Goal: Transaction & Acquisition: Purchase product/service

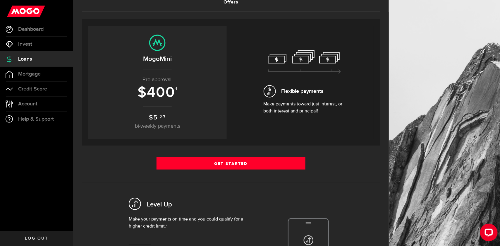
scroll to position [47, 0]
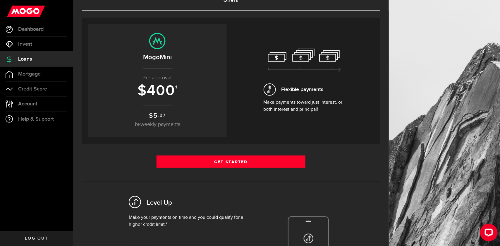
drag, startPoint x: 136, startPoint y: 84, endPoint x: 139, endPoint y: 85, distance: 3.1
click at [139, 82] on p "Pre-approval:" at bounding box center [157, 78] width 127 height 8
click at [157, 99] on span "400" at bounding box center [161, 91] width 28 height 18
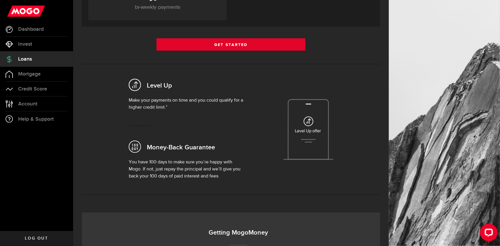
scroll to position [164, 0]
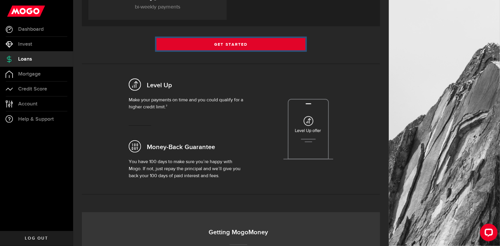
click at [221, 50] on link "Get Started" at bounding box center [231, 44] width 149 height 12
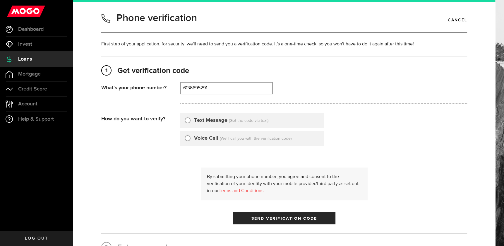
type input "6138695291"
click at [185, 122] on input "Text Message" at bounding box center [188, 119] width 6 height 6
radio input "true"
click at [263, 224] on button "Send Verification Code" at bounding box center [284, 218] width 102 height 12
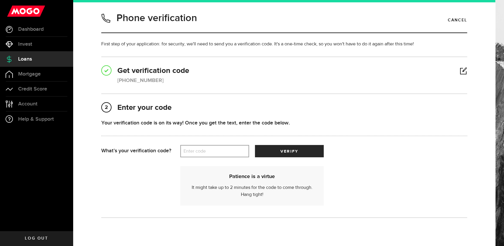
click at [211, 157] on label "Enter code" at bounding box center [214, 151] width 69 height 12
click at [211, 157] on input "Enter code" at bounding box center [214, 151] width 69 height 12
type input "30047"
click at [319, 145] on div "Your verification code is on its way! Once you get the text, enter the code bel…" at bounding box center [284, 132] width 366 height 26
click at [290, 157] on span "submit" at bounding box center [289, 152] width 10 height 10
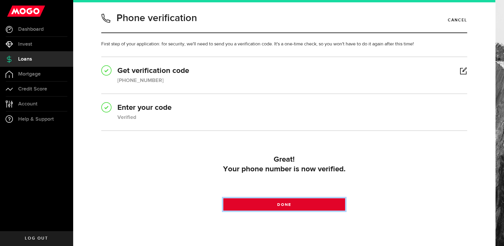
click at [298, 210] on link "Done" at bounding box center [284, 204] width 122 height 12
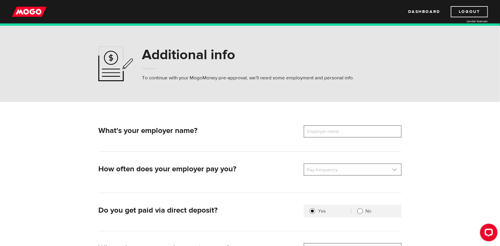
click at [330, 173] on link at bounding box center [352, 169] width 97 height 11
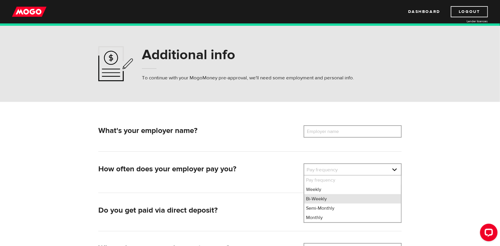
click at [315, 202] on li "Bi-Weekly" at bounding box center [352, 198] width 97 height 9
select select "2"
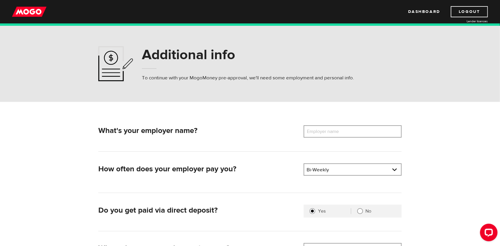
click at [322, 134] on label "Employer name" at bounding box center [327, 131] width 47 height 12
click at [322, 134] on input "Employer name" at bounding box center [353, 131] width 98 height 12
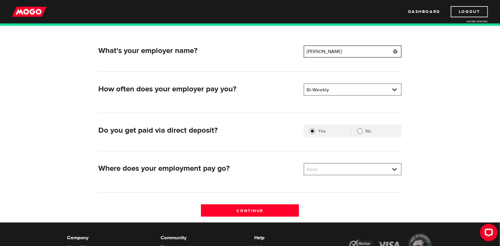
scroll to position [93, 0]
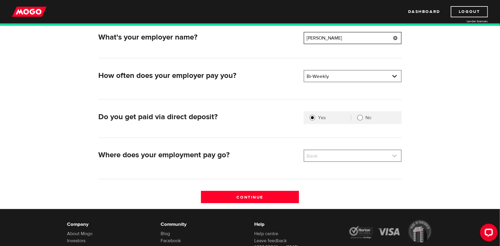
type input "worley"
click at [323, 156] on link at bounding box center [352, 155] width 97 height 11
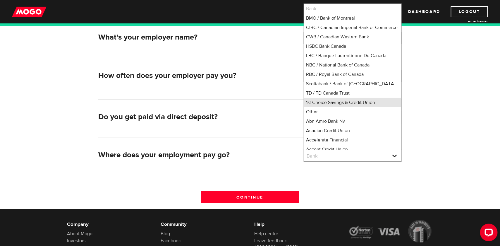
scroll to position [2, 0]
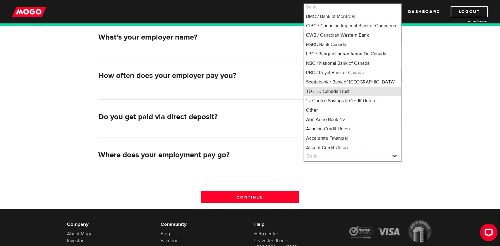
click at [330, 96] on li "TD / TD Canada Trust" at bounding box center [352, 91] width 97 height 9
select select "9"
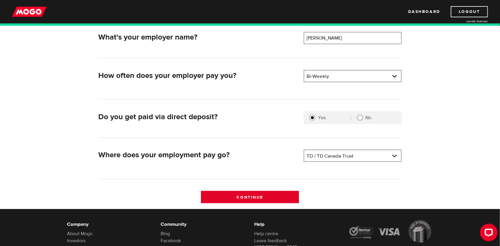
click at [258, 201] on input "Continue" at bounding box center [250, 197] width 98 height 12
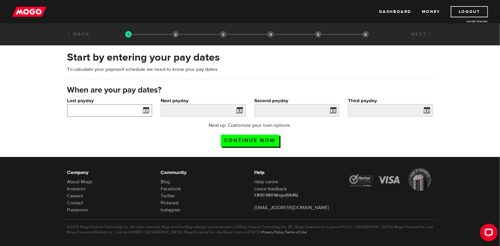
click at [111, 116] on input "Last payday" at bounding box center [109, 110] width 85 height 12
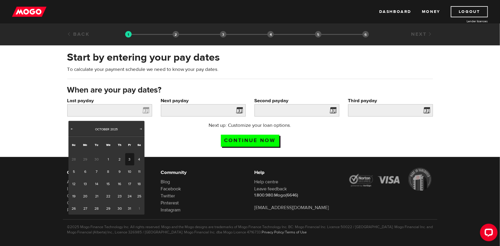
click at [130, 164] on link "3" at bounding box center [129, 159] width 9 height 12
type input "2025/10/03"
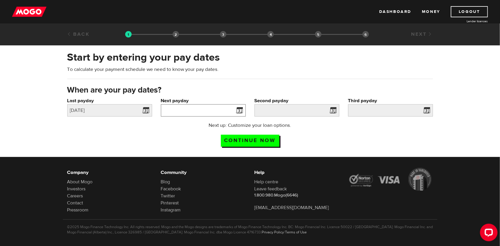
click at [184, 116] on input "Next payday" at bounding box center [203, 110] width 85 height 12
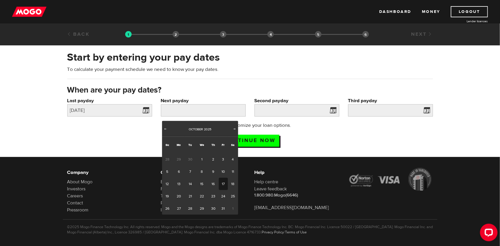
click at [224, 189] on link "17" at bounding box center [223, 184] width 9 height 12
type input "2025/10/17"
type input "2025/10/31"
type input "2025/11/14"
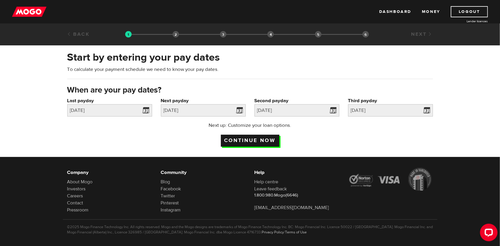
click at [259, 147] on input "Continue now" at bounding box center [250, 141] width 59 height 12
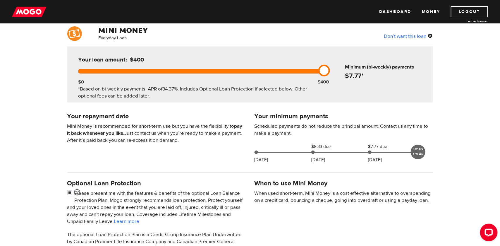
scroll to position [47, 0]
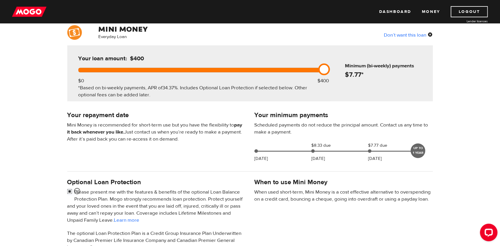
click at [70, 195] on input "checkbox" at bounding box center [70, 191] width 7 height 7
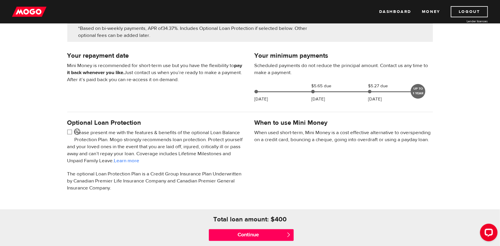
scroll to position [117, 0]
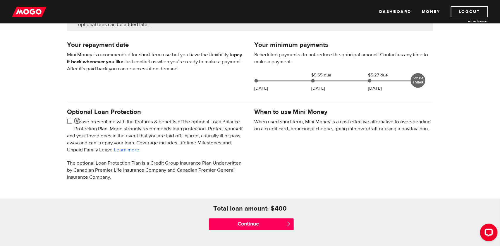
click at [71, 125] on input "checkbox" at bounding box center [70, 121] width 7 height 7
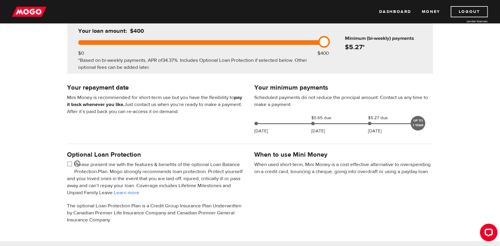
scroll to position [70, 0]
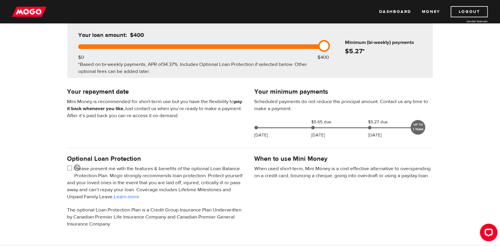
click at [72, 172] on input "checkbox" at bounding box center [70, 168] width 7 height 7
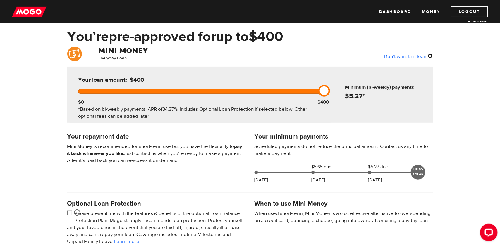
scroll to position [23, 0]
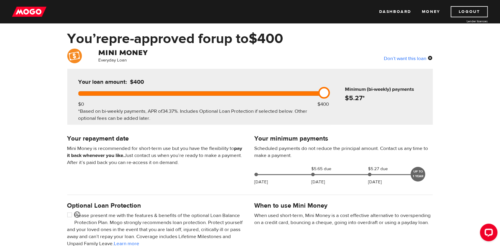
drag, startPoint x: 324, startPoint y: 92, endPoint x: 314, endPoint y: 97, distance: 11.0
click at [314, 97] on div "Your loan amount: $400 $0 $400 *Based on bi-weekly payments, APR of 34.37% . In…" at bounding box center [200, 97] width 261 height 56
click at [306, 98] on div "Your loan amount: $400 $0 $400 *Based on bi-weekly payments, APR of 34.37% . In…" at bounding box center [200, 97] width 261 height 56
drag, startPoint x: 324, startPoint y: 95, endPoint x: 291, endPoint y: 97, distance: 32.8
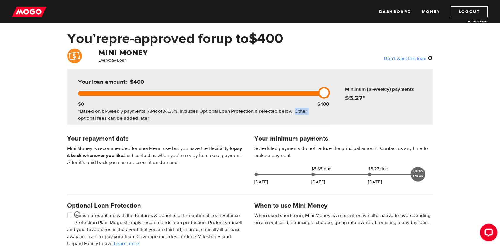
click at [290, 99] on div "Your loan amount: $400 $0 $400 *Based on bi-weekly payments, APR of 34.37% . In…" at bounding box center [200, 97] width 261 height 56
click at [291, 90] on div "Your loan amount: $400" at bounding box center [200, 85] width 248 height 14
drag, startPoint x: 292, startPoint y: 94, endPoint x: 335, endPoint y: 100, distance: 43.7
click at [331, 98] on div "Your loan amount: $400 $0 $400 *Based on bi-weekly payments, APR of 34.37% . In…" at bounding box center [250, 97] width 366 height 56
drag, startPoint x: 324, startPoint y: 93, endPoint x: 298, endPoint y: 95, distance: 25.8
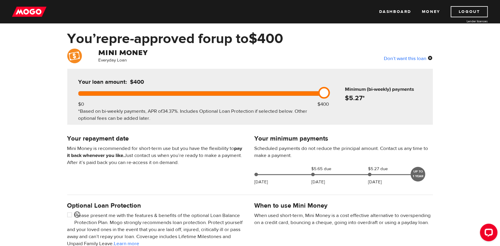
click at [298, 97] on div "Your loan amount: $400 $0 $400 *Based on bi-weekly payments, APR of 34.37% . In…" at bounding box center [200, 97] width 261 height 56
click at [297, 94] on div at bounding box center [199, 93] width 243 height 4
click at [70, 219] on input "checkbox" at bounding box center [70, 215] width 7 height 7
checkbox input "true"
drag, startPoint x: 326, startPoint y: 96, endPoint x: 275, endPoint y: 92, distance: 51.4
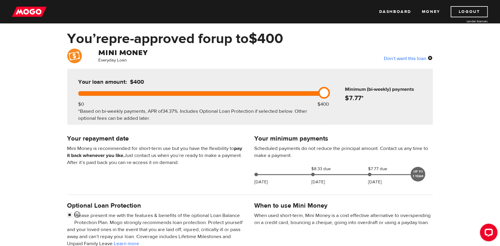
click at [279, 92] on div at bounding box center [199, 93] width 243 height 4
click at [243, 87] on div "Your loan amount: $400" at bounding box center [200, 85] width 248 height 14
click at [224, 96] on div "Your loan amount: $400 $0 $400 *Based on bi-weekly payments, APR of 34.37% . In…" at bounding box center [200, 97] width 261 height 56
click at [220, 91] on div "Your loan amount: $400" at bounding box center [200, 85] width 248 height 14
click at [213, 95] on div at bounding box center [199, 93] width 243 height 4
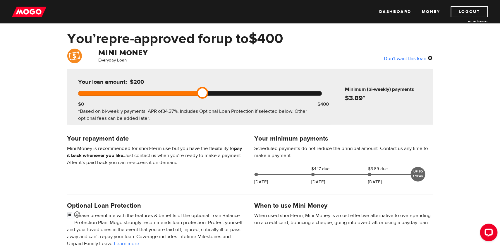
click at [261, 95] on div at bounding box center [199, 93] width 243 height 4
click at [156, 92] on div at bounding box center [139, 93] width 122 height 4
click at [317, 174] on div "Oct 16 $4.17 due Oct 31 $3.89 due Nov 14 UP TO 1 YEAR" at bounding box center [337, 173] width 171 height 16
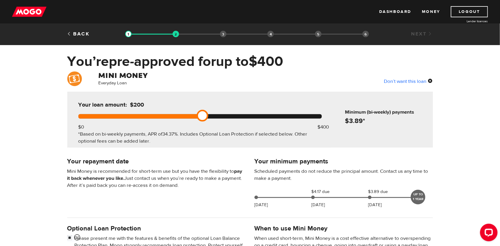
scroll to position [0, 0]
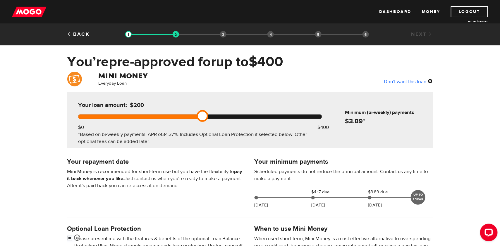
click at [93, 114] on div "Your loan amount: $200" at bounding box center [138, 108] width 124 height 14
click at [89, 119] on div at bounding box center [199, 116] width 243 height 4
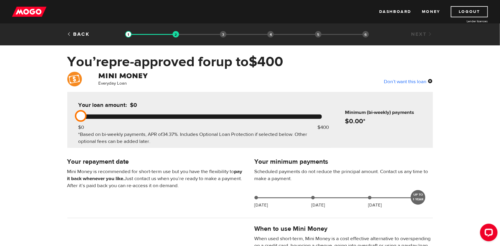
click at [286, 115] on div at bounding box center [199, 116] width 243 height 4
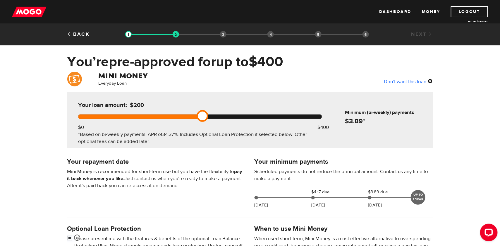
click at [186, 115] on div at bounding box center [139, 116] width 122 height 4
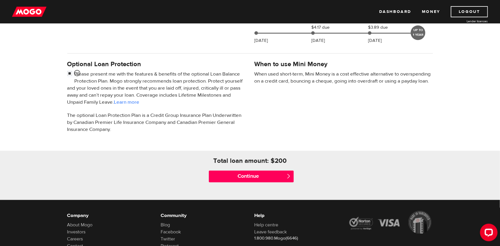
scroll to position [187, 0]
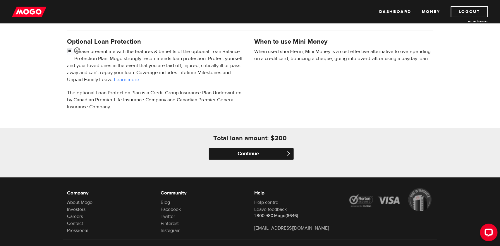
click at [266, 160] on input "Continue" at bounding box center [251, 154] width 85 height 12
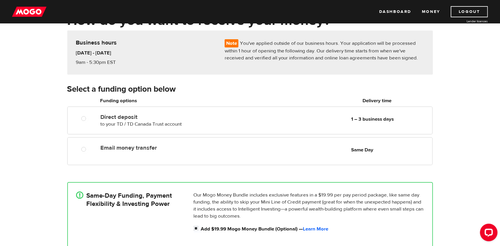
scroll to position [70, 0]
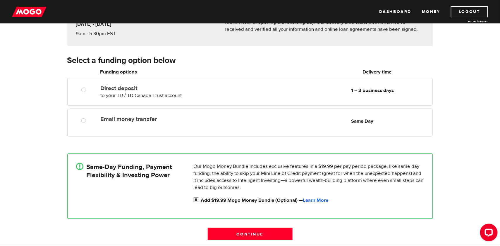
click at [195, 203] on input "Add $19.99 Mogo Money Bundle (Optional) — Learn More" at bounding box center [197, 200] width 7 height 7
checkbox input "false"
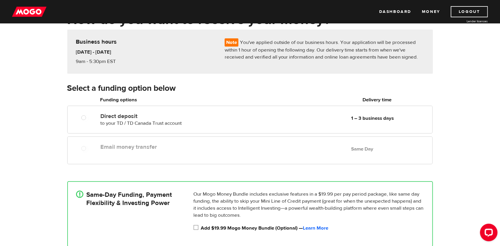
scroll to position [23, 0]
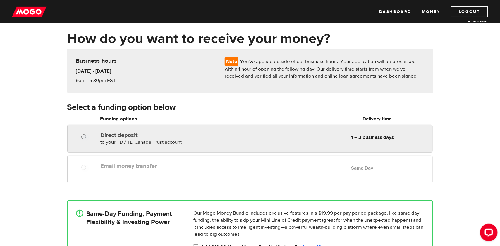
radio input "true"
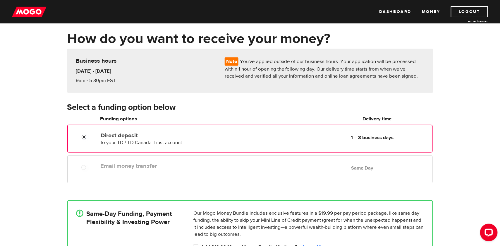
click at [82, 137] on div at bounding box center [83, 136] width 35 height 12
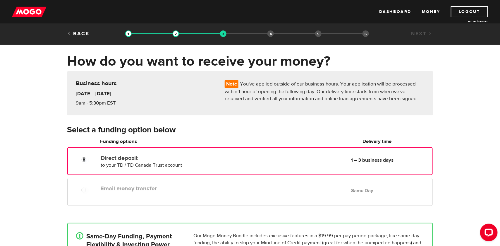
scroll to position [0, 0]
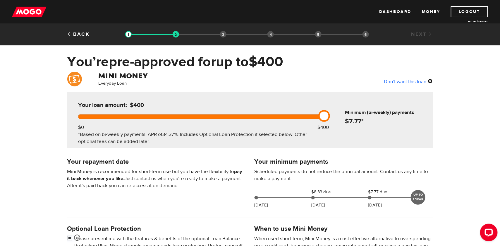
click at [420, 203] on div "UP TO 1 YEAR" at bounding box center [418, 197] width 15 height 15
click at [121, 187] on p "Mini Money is recommended for short-term use but you have the flexibility to pa…" at bounding box center [156, 178] width 178 height 21
click at [227, 131] on div "Your loan amount: $400 $0 $400 *Based on bi-weekly payments, APR of 34.37% . In…" at bounding box center [200, 120] width 261 height 56
drag, startPoint x: 388, startPoint y: 111, endPoint x: 386, endPoint y: 116, distance: 4.9
click at [387, 114] on h6 "Minimum (bi-weekly) payments" at bounding box center [387, 112] width 85 height 7
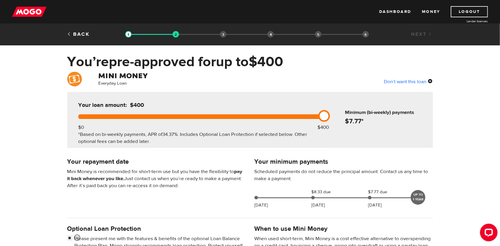
click at [212, 118] on div at bounding box center [199, 116] width 243 height 4
click at [224, 154] on div "Everyday Loan Don’t want this loan Your loan amount: $200 $0 $400 *Based on bi-…" at bounding box center [250, 218] width 500 height 293
